Goal: Task Accomplishment & Management: Manage account settings

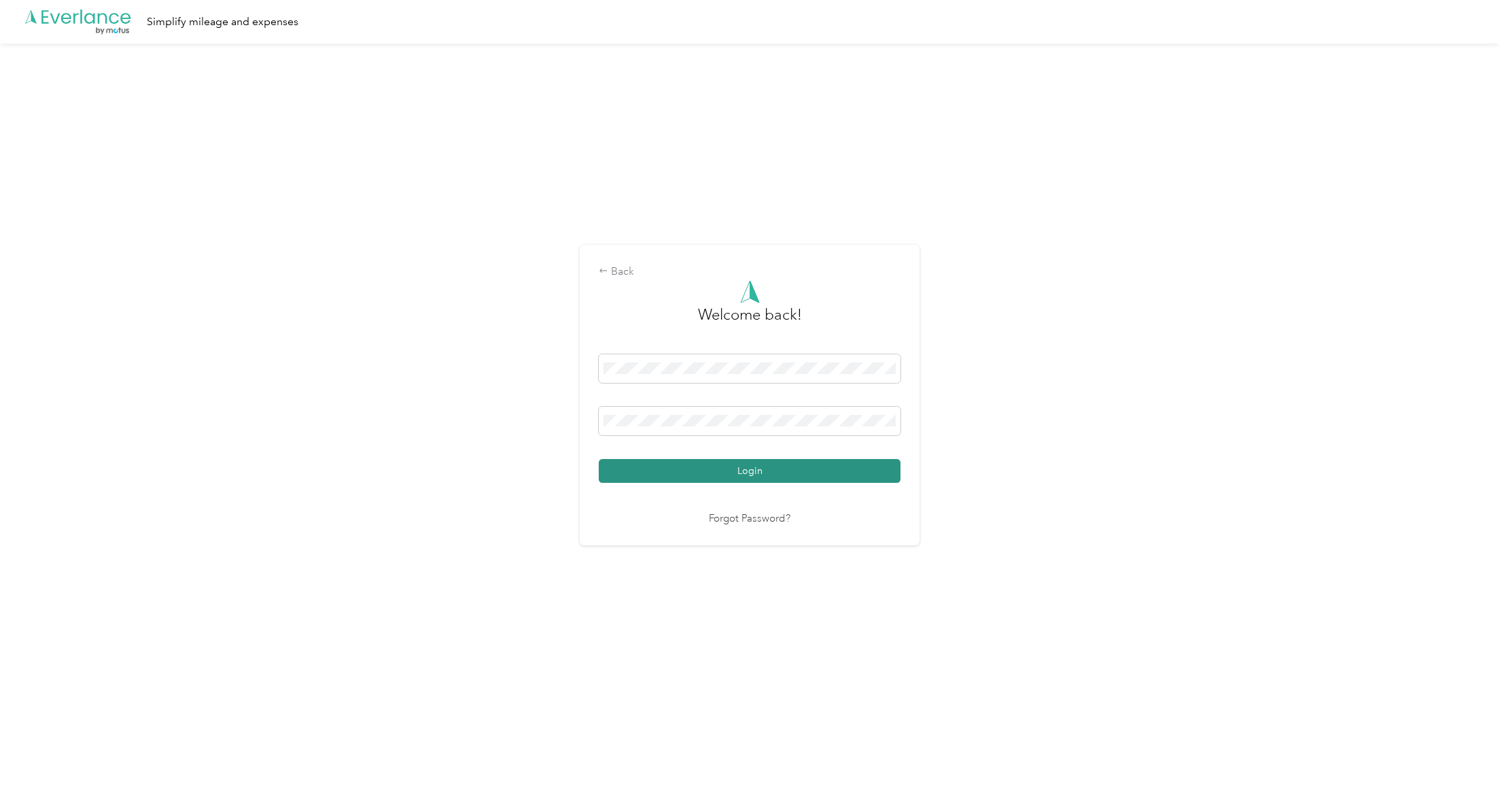
click at [721, 479] on button "Login" at bounding box center [749, 470] width 302 height 24
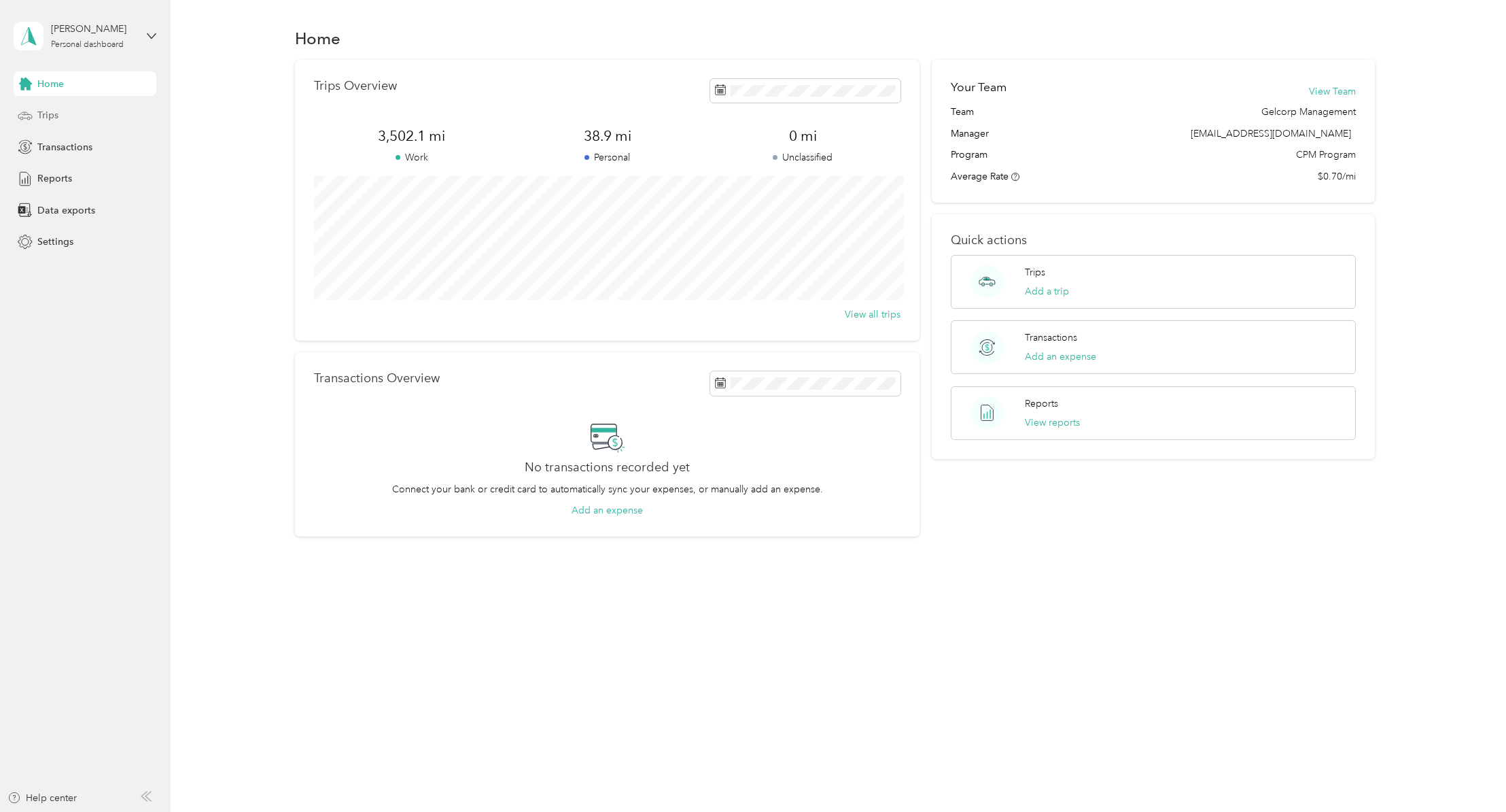
click at [59, 111] on div "Trips" at bounding box center [85, 116] width 143 height 25
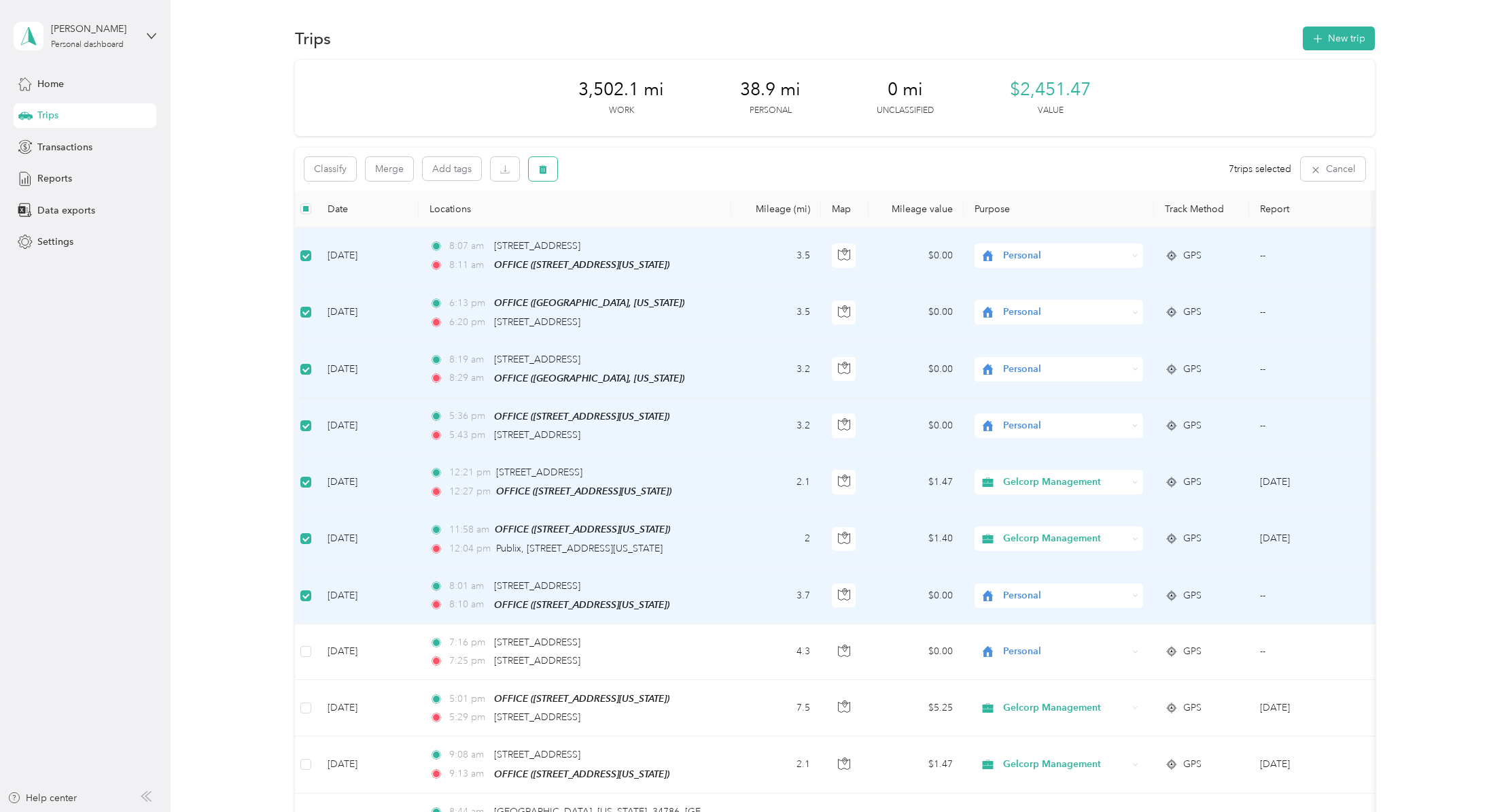
click at [536, 165] on button "button" at bounding box center [543, 168] width 29 height 24
click at [643, 230] on button "Yes" at bounding box center [644, 226] width 26 height 22
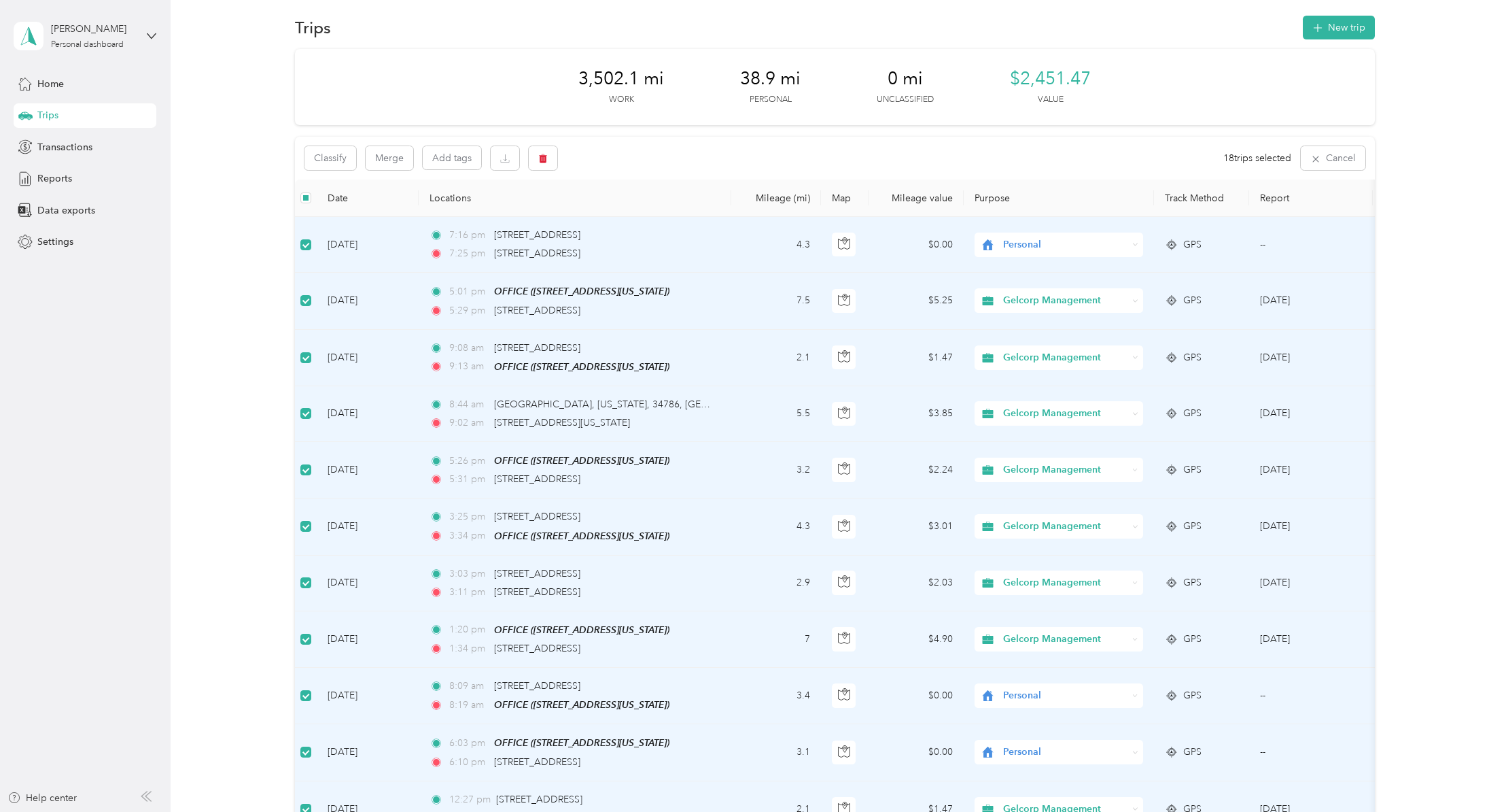
scroll to position [10, 0]
click at [545, 161] on icon "button" at bounding box center [543, 159] width 9 height 9
click at [638, 209] on div "Click to name as a Favorite Place" at bounding box center [590, 225] width 158 height 33
click at [642, 217] on button "Yes" at bounding box center [647, 216] width 26 height 22
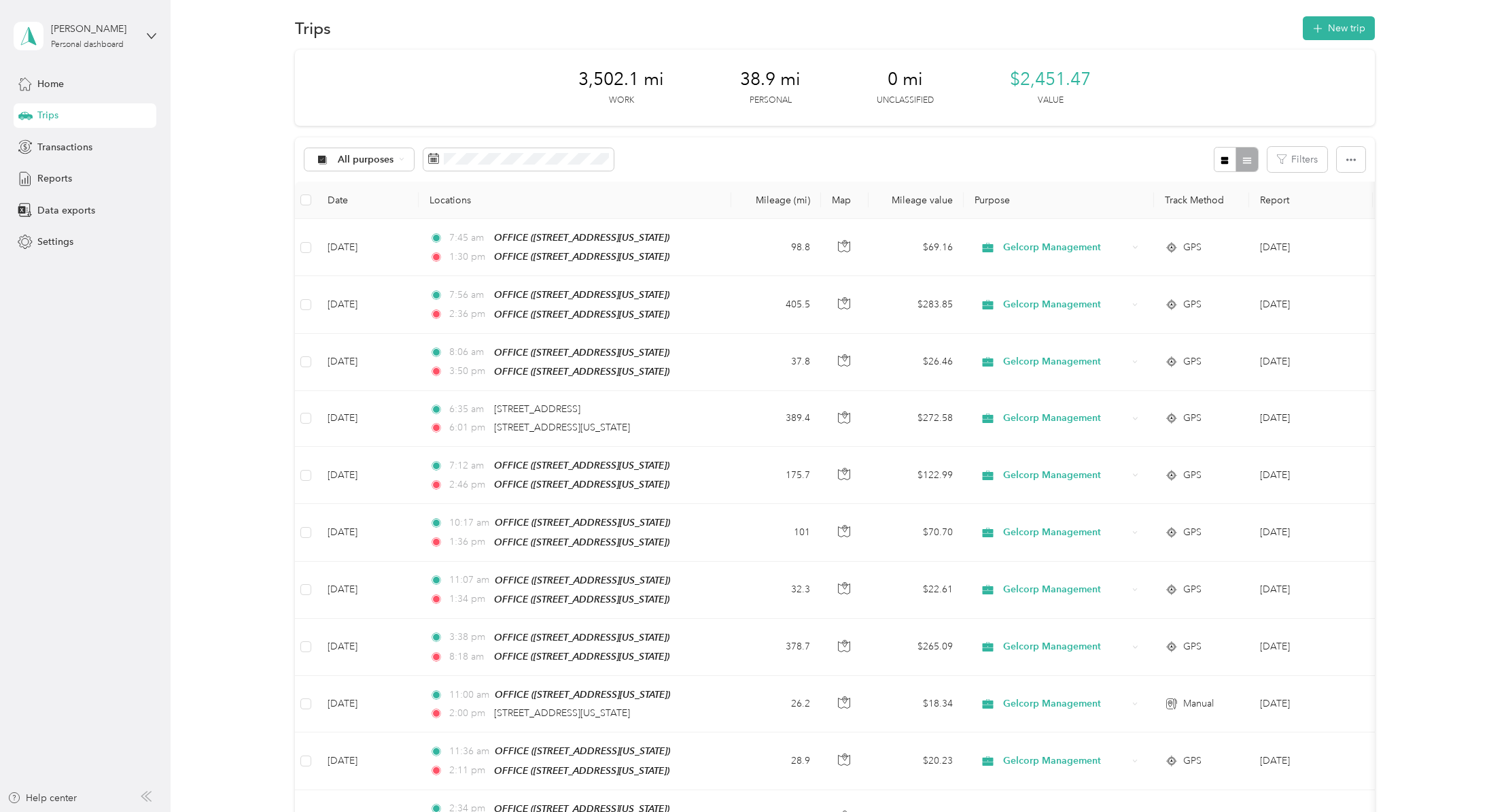
scroll to position [0, 0]
